Goal: Information Seeking & Learning: Learn about a topic

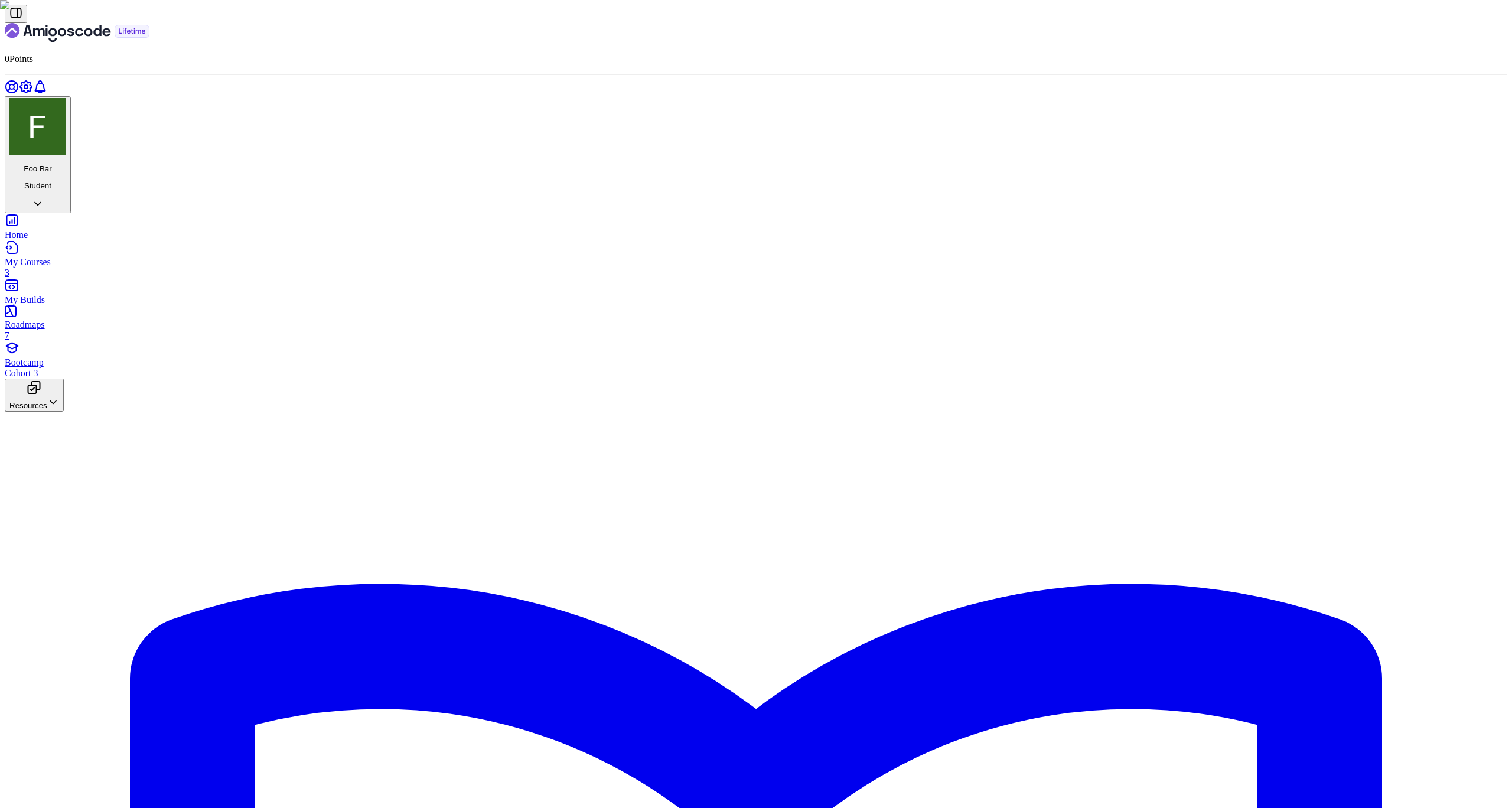
click at [76, 357] on div "Bootcamp Cohort 3" at bounding box center [756, 368] width 1503 height 21
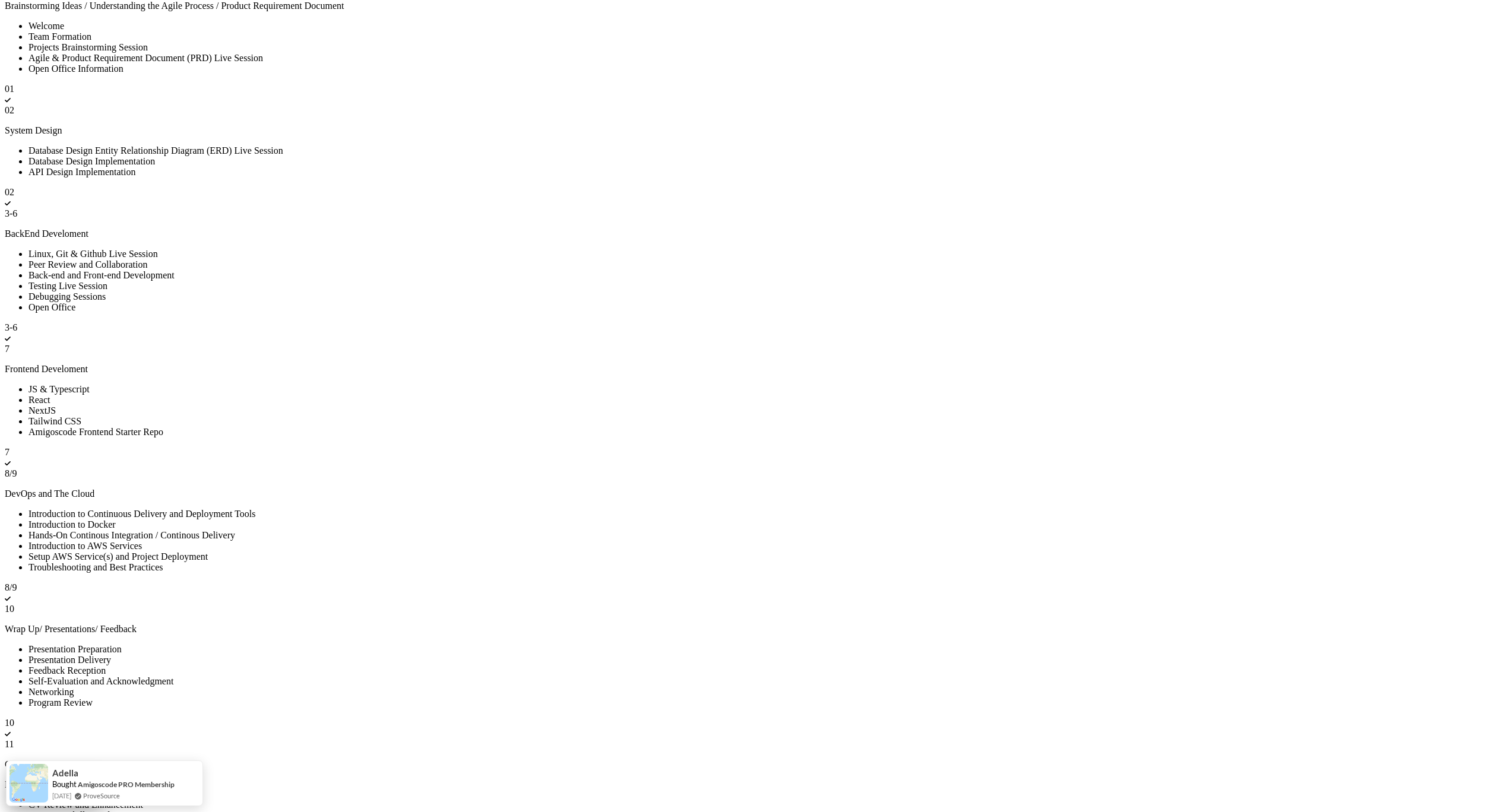
scroll to position [4811, 0]
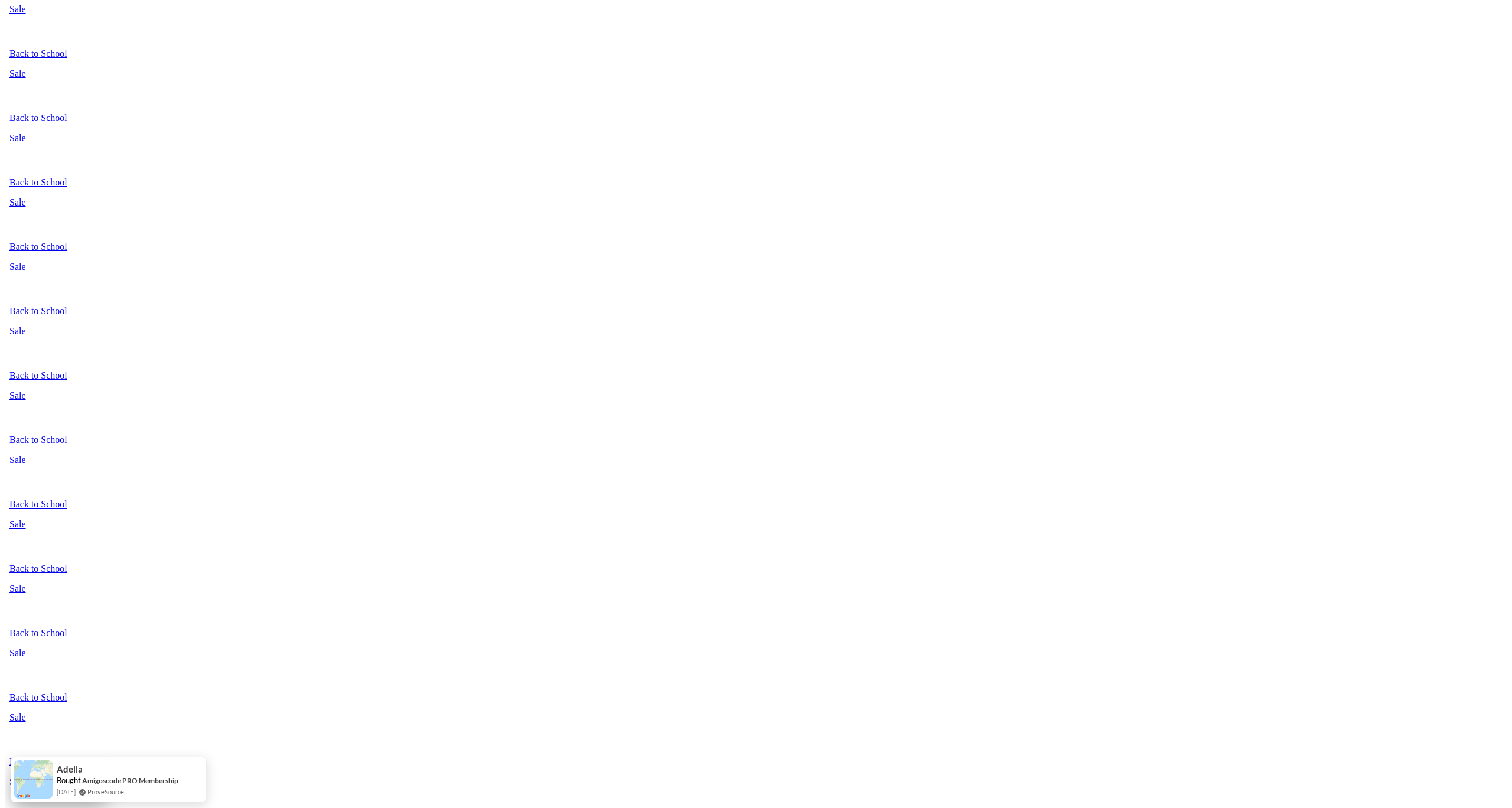
scroll to position [0, 0]
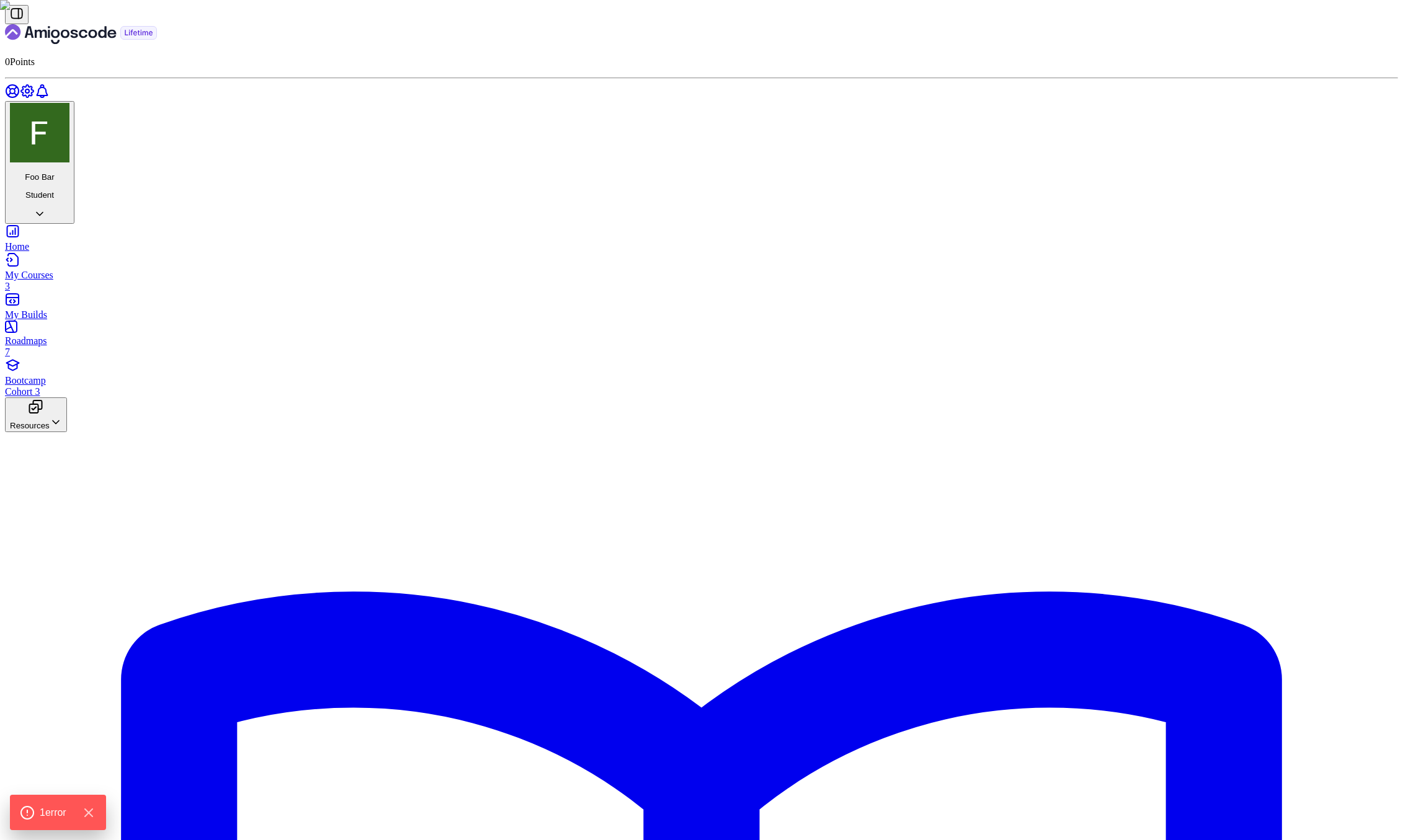
drag, startPoint x: 894, startPoint y: 210, endPoint x: 905, endPoint y: 202, distance: 13.6
drag, startPoint x: 790, startPoint y: 253, endPoint x: 606, endPoint y: 240, distance: 184.5
drag, startPoint x: 1005, startPoint y: 280, endPoint x: 863, endPoint y: 281, distance: 142.0
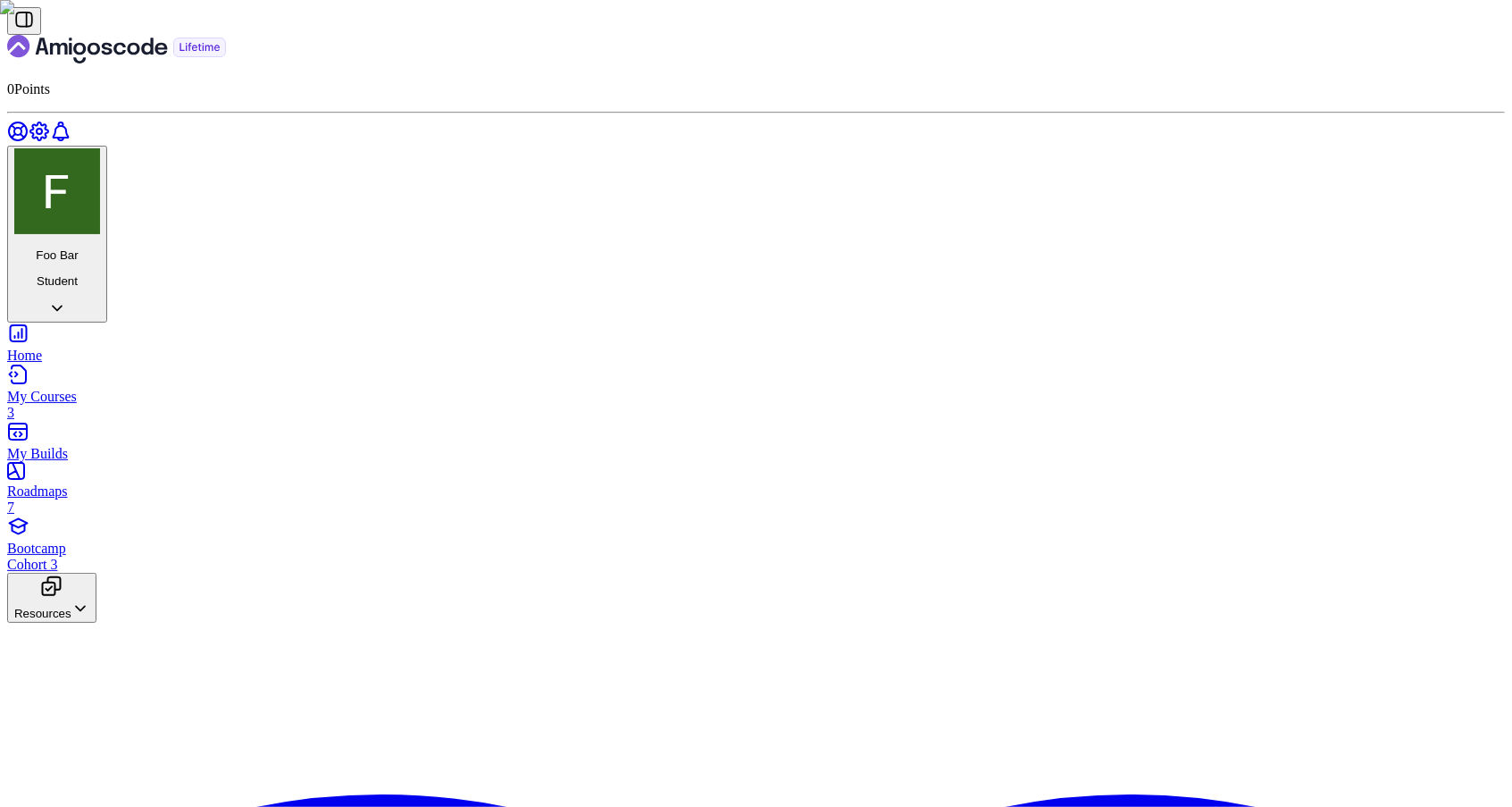
drag, startPoint x: 790, startPoint y: 420, endPoint x: 714, endPoint y: 389, distance: 82.1
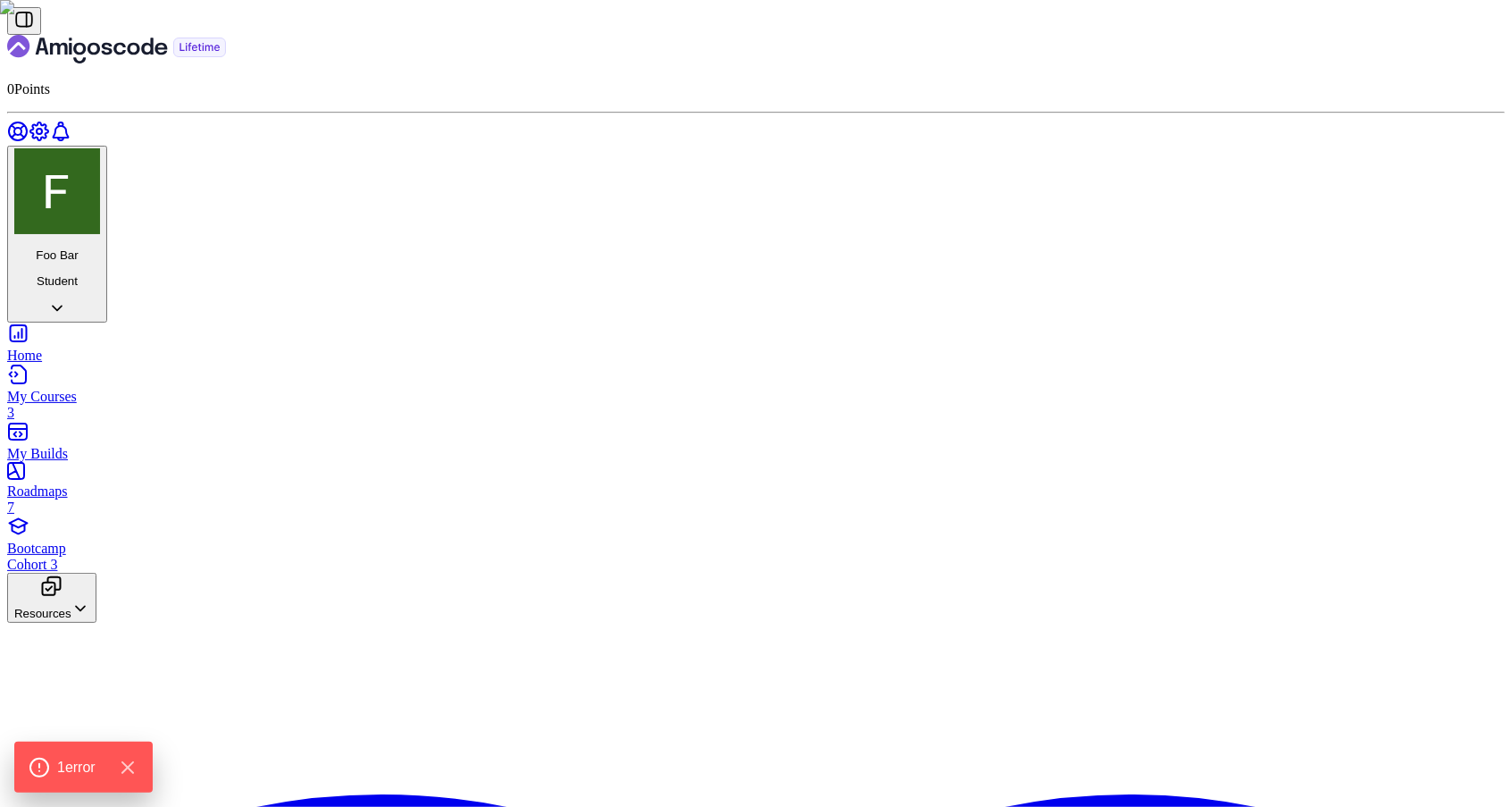
drag, startPoint x: 1024, startPoint y: 398, endPoint x: 1186, endPoint y: 401, distance: 162.0
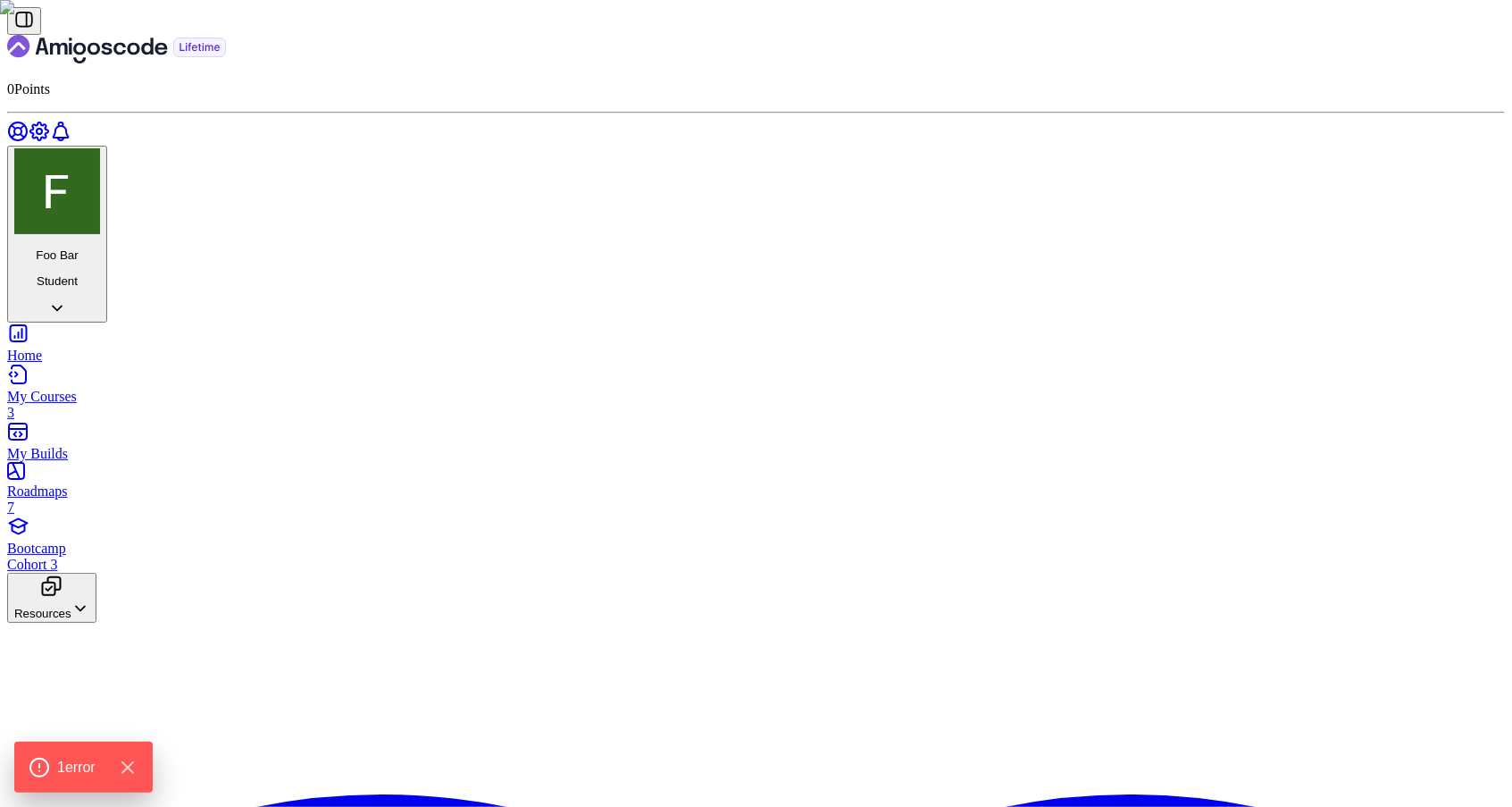
drag, startPoint x: 1231, startPoint y: 403, endPoint x: 1030, endPoint y: 397, distance: 201.1
